Goal: Information Seeking & Learning: Learn about a topic

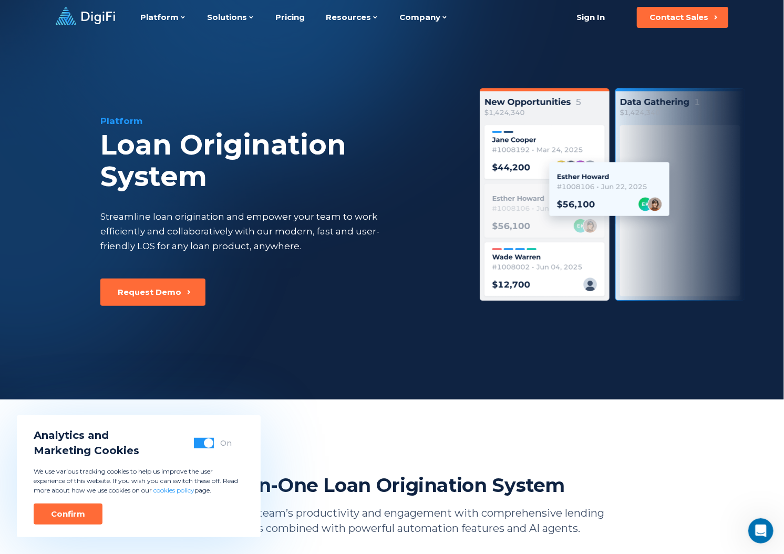
click at [323, 371] on div "Platform Loan Origination System Streamline loan origination and empower your t…" at bounding box center [392, 217] width 718 height 365
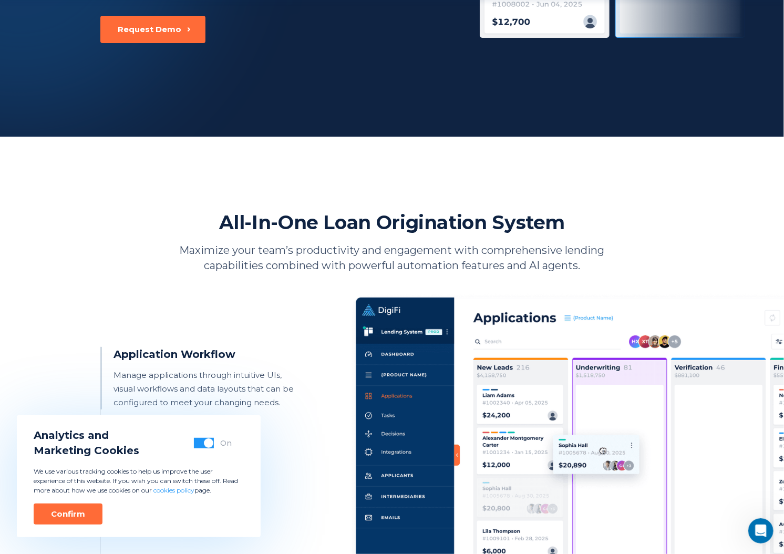
scroll to position [315, 0]
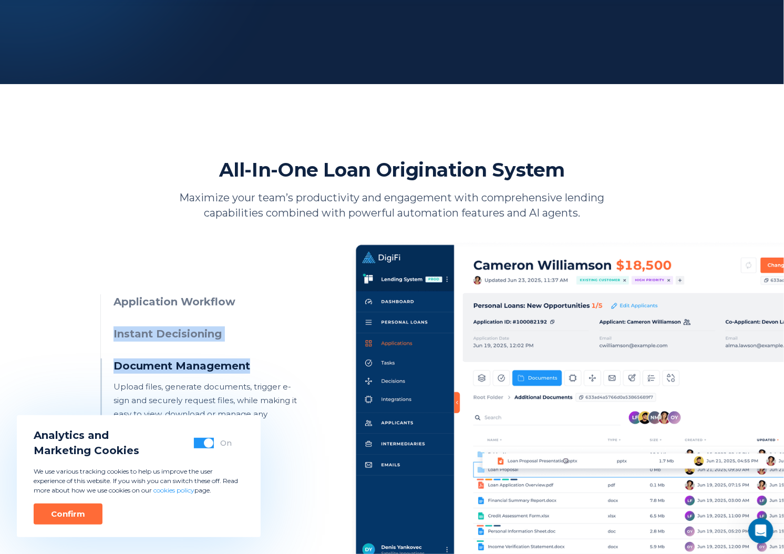
drag, startPoint x: 100, startPoint y: 365, endPoint x: 105, endPoint y: 345, distance: 20.9
click at [102, 348] on ul "Application Workflow Manage applications through intuitive UIs, visual workflow…" at bounding box center [202, 412] width 204 height 237
click at [136, 337] on h3 "Instant Decisioning" at bounding box center [209, 333] width 191 height 15
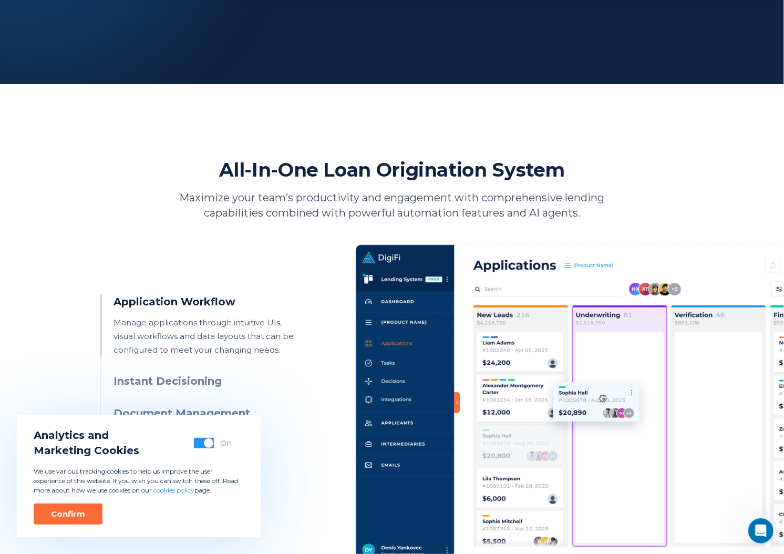
click at [202, 442] on button "button" at bounding box center [204, 443] width 20 height 11
click at [71, 518] on div "Confirm" at bounding box center [68, 514] width 34 height 11
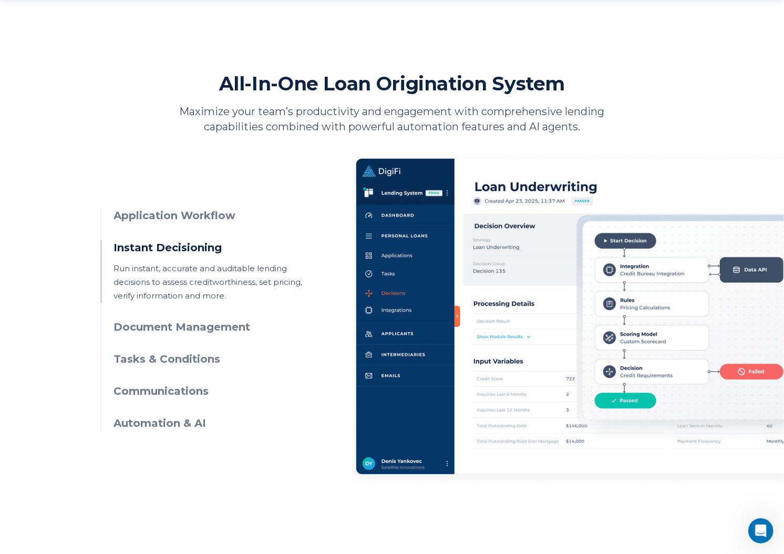
scroll to position [420, 0]
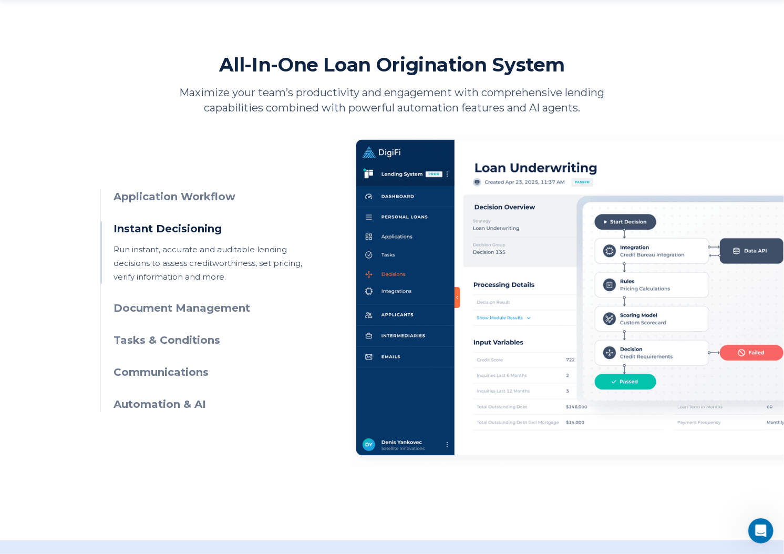
click at [179, 404] on h3 "Automation & AI" at bounding box center [209, 404] width 191 height 15
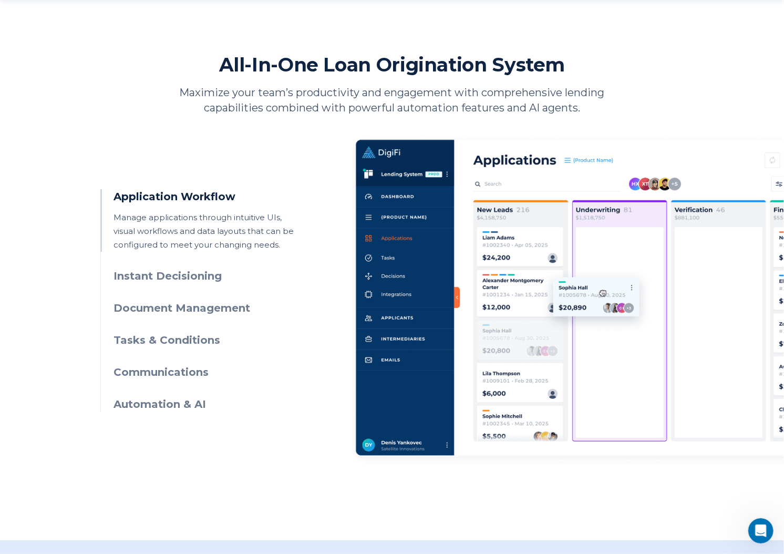
click at [153, 374] on h3 "Communications" at bounding box center [209, 372] width 191 height 15
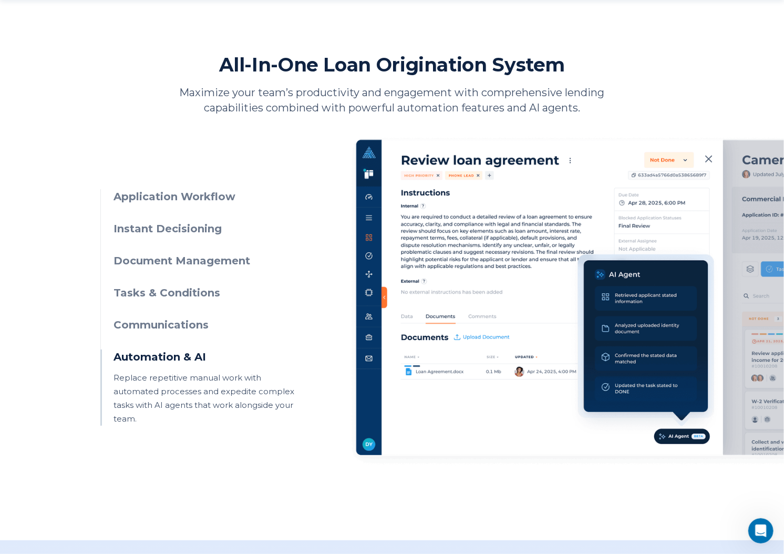
click at [119, 292] on h3 "Tasks & Conditions" at bounding box center [209, 292] width 191 height 15
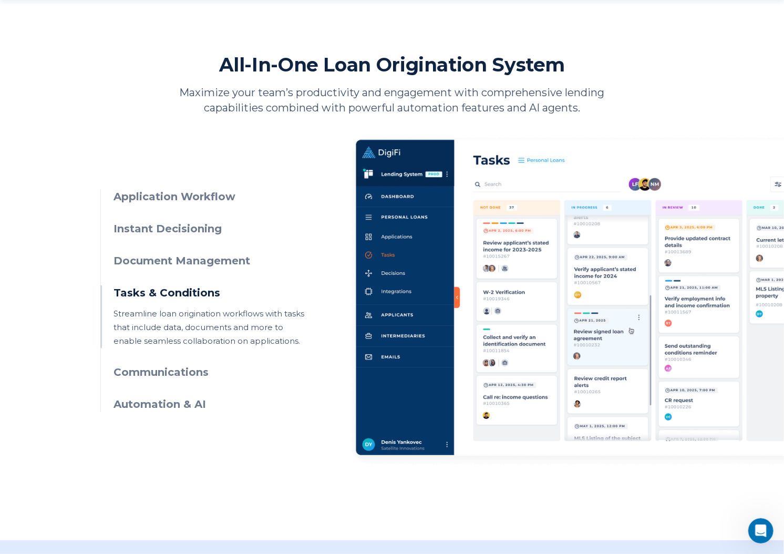
click at [152, 261] on h3 "Document Management" at bounding box center [209, 260] width 191 height 15
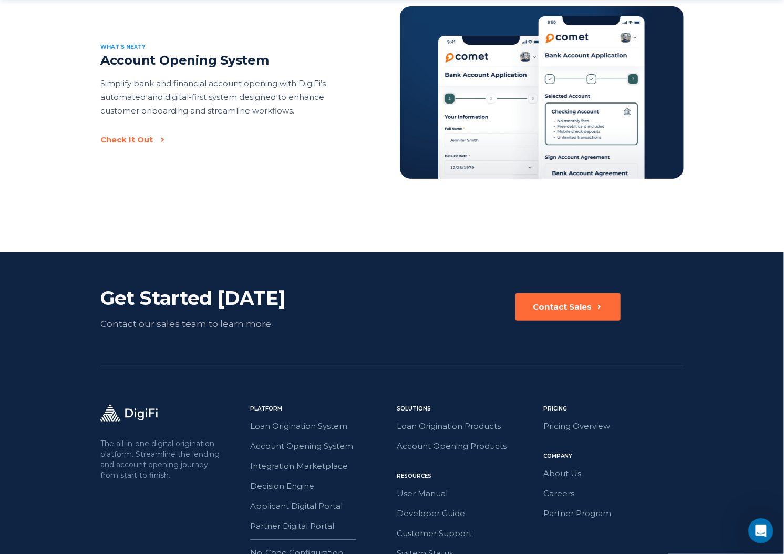
scroll to position [2260, 0]
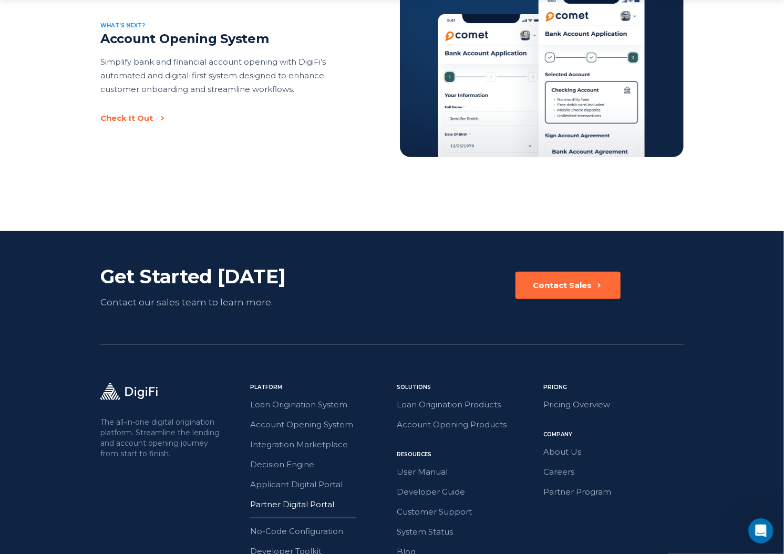
click at [288, 498] on link "Partner Digital Portal" at bounding box center [320, 505] width 140 height 14
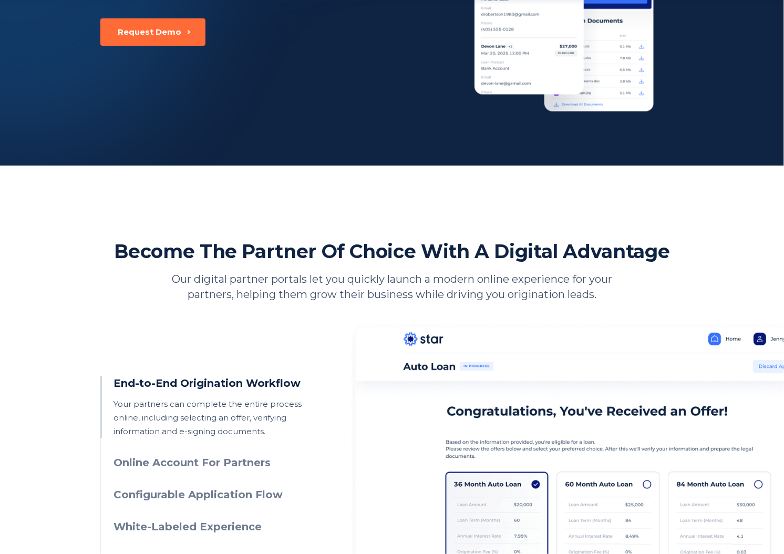
scroll to position [263, 0]
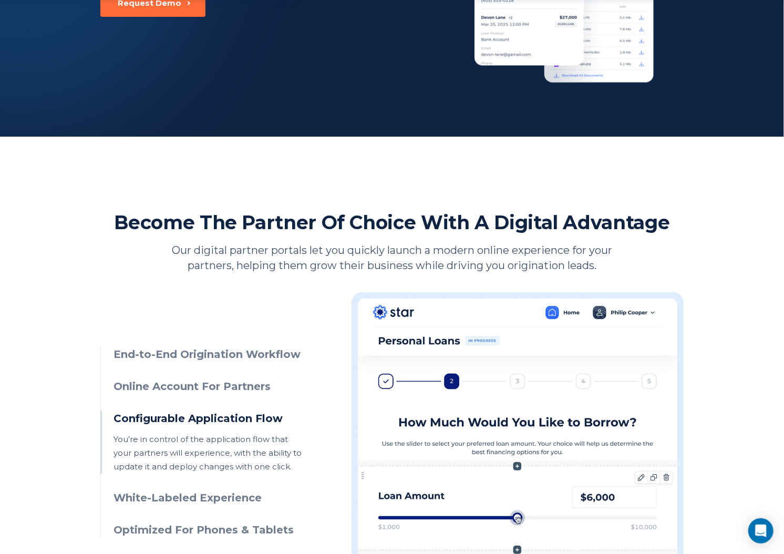
click at [170, 497] on h3 "White-Labeled Experience" at bounding box center [209, 497] width 191 height 15
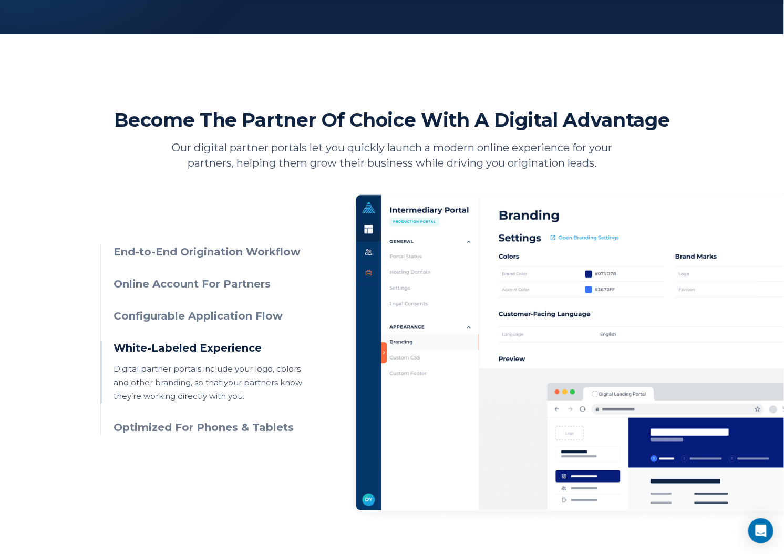
scroll to position [367, 0]
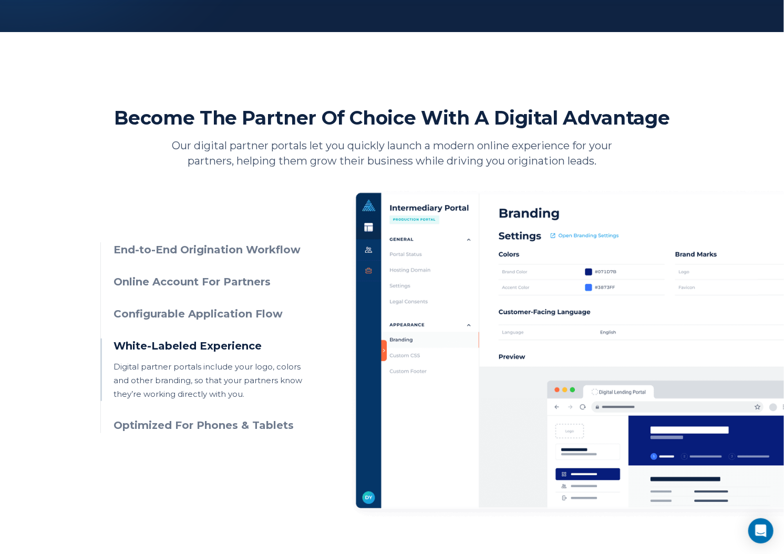
click at [177, 426] on h3 "Optimized For Phones & Tablets" at bounding box center [209, 425] width 191 height 15
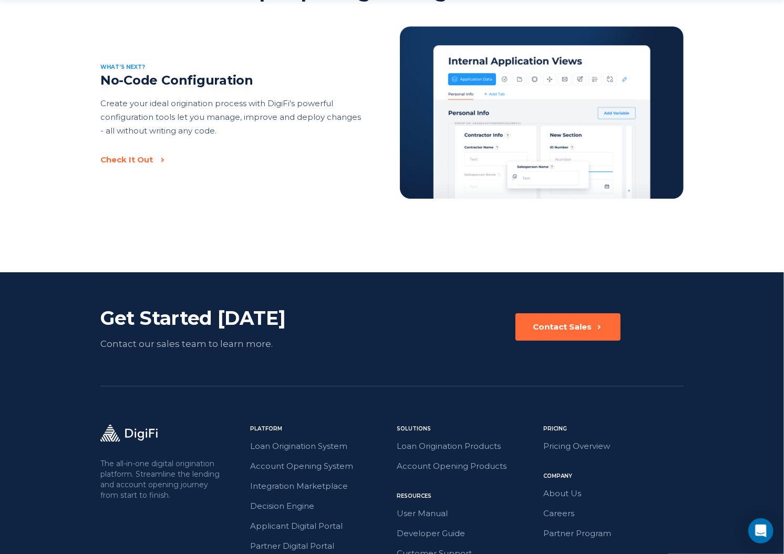
scroll to position [1624, 0]
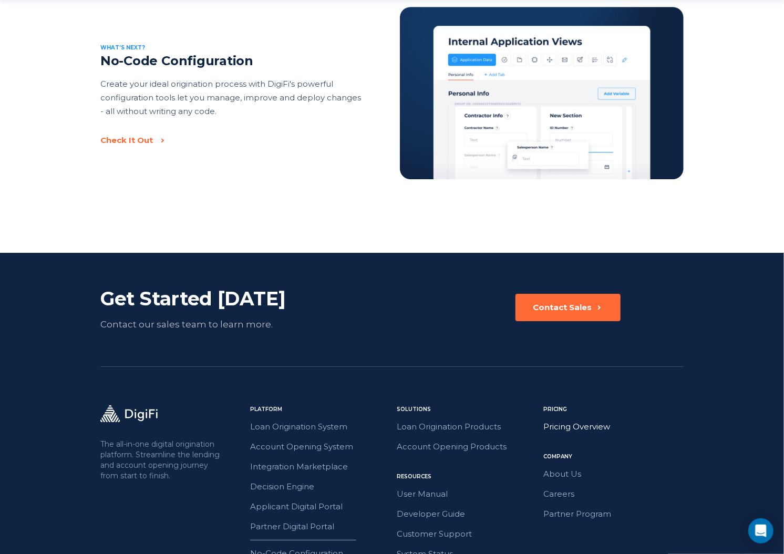
click at [543, 423] on link "Pricing Overview" at bounding box center [613, 427] width 140 height 14
